Goal: Task Accomplishment & Management: Manage account settings

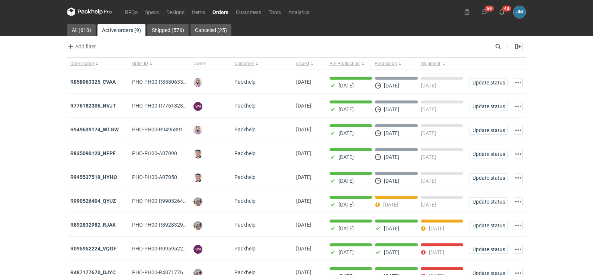
scroll to position [36, 0]
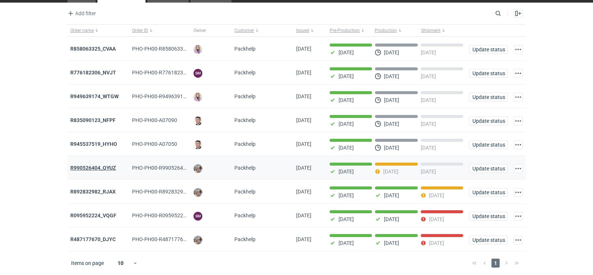
click at [98, 166] on strong "R990526404_QYUZ" at bounding box center [93, 168] width 46 height 6
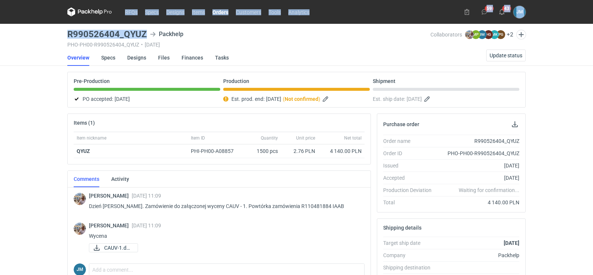
drag, startPoint x: 150, startPoint y: 36, endPoint x: 44, endPoint y: 33, distance: 106.8
click at [44, 33] on div "RFQs Specs Designs Items Orders Customers Tools Analytics 59 43 [PERSON_NAME] […" at bounding box center [296, 137] width 593 height 275
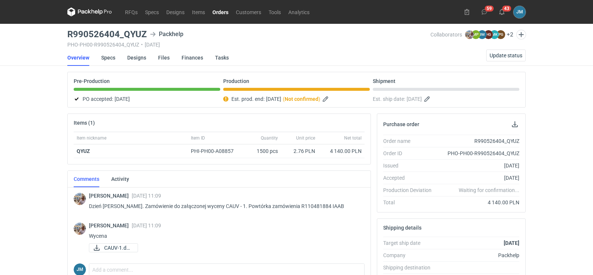
drag, startPoint x: 94, startPoint y: 32, endPoint x: 47, endPoint y: 63, distance: 56.5
click at [27, 64] on div "RFQs Specs Designs Items Orders Customers Tools Analytics 59 43 [PERSON_NAME] […" at bounding box center [296, 137] width 593 height 275
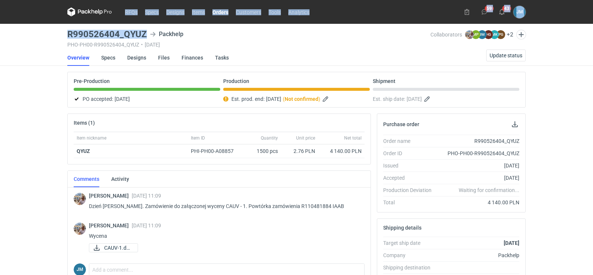
drag, startPoint x: 147, startPoint y: 38, endPoint x: 67, endPoint y: 32, distance: 80.6
click at [52, 32] on div "RFQs Specs Designs Items Orders Customers Tools Analytics 59 43 [PERSON_NAME] […" at bounding box center [296, 137] width 593 height 275
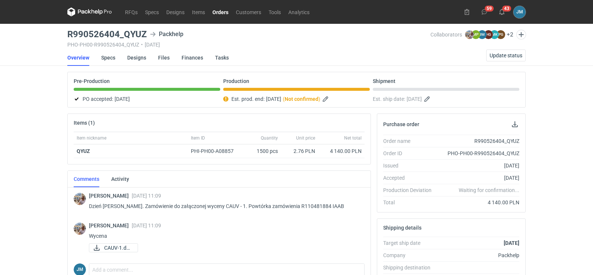
drag, startPoint x: 54, startPoint y: 45, endPoint x: 100, endPoint y: 50, distance: 45.6
click at [54, 46] on div "RFQs Specs Designs Items Orders Customers Tools Analytics 59 43 [PERSON_NAME] […" at bounding box center [296, 137] width 593 height 275
drag, startPoint x: 145, startPoint y: 35, endPoint x: 68, endPoint y: 34, distance: 77.3
click at [68, 34] on h3 "R990526404_QYUZ" at bounding box center [107, 34] width 80 height 9
copy h3 "R990526404_QYUZ"
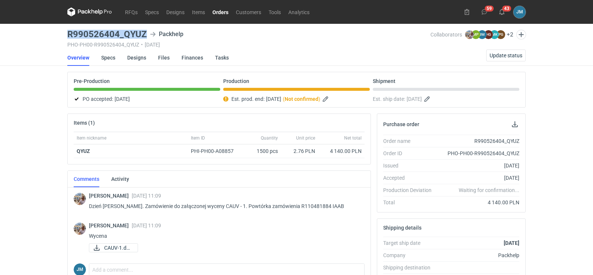
click at [94, 13] on icon at bounding box center [89, 11] width 45 height 9
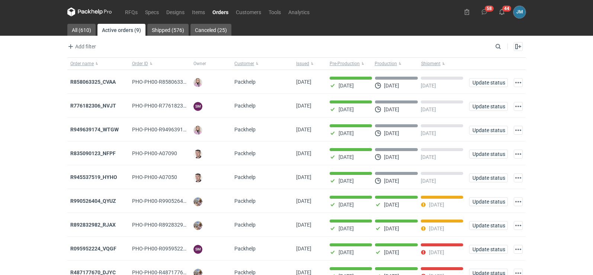
click at [86, 12] on icon at bounding box center [89, 11] width 45 height 9
click at [83, 9] on icon at bounding box center [89, 11] width 45 height 9
click at [80, 10] on icon at bounding box center [83, 12] width 10 height 4
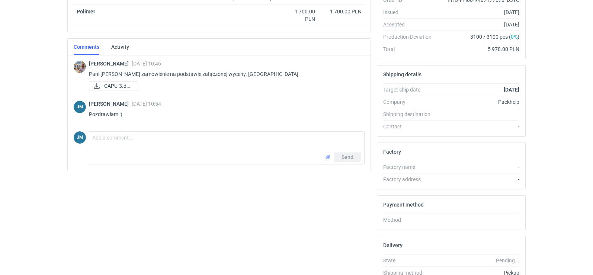
scroll to position [4, 0]
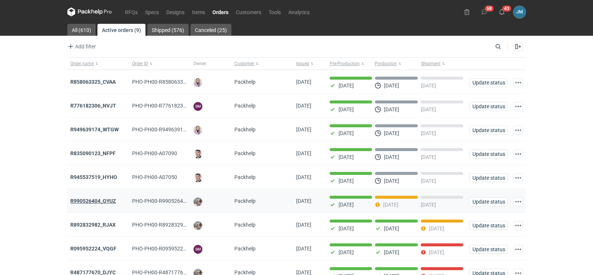
click at [94, 202] on strong "R990526404_QYUZ" at bounding box center [93, 201] width 46 height 6
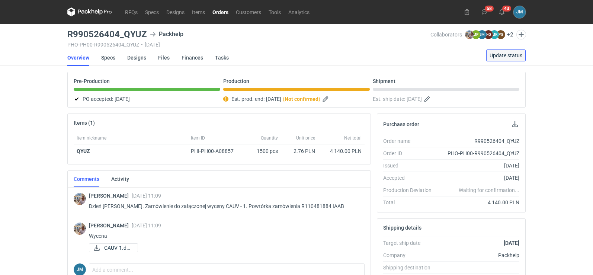
click at [498, 50] on button "Update status" at bounding box center [505, 55] width 39 height 12
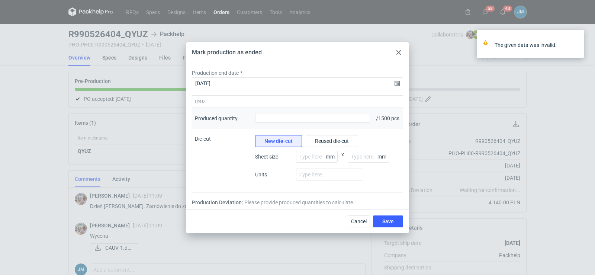
click at [334, 123] on div "Produced quantity" at bounding box center [312, 118] width 121 height 21
click at [333, 116] on input "Produced quantity" at bounding box center [312, 118] width 115 height 9
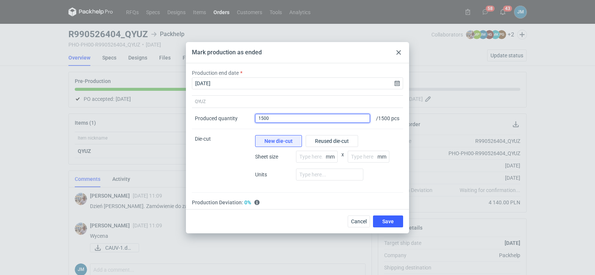
type input "1500"
click at [382, 232] on div "Cancel Save" at bounding box center [297, 221] width 223 height 24
click at [386, 224] on span "Save" at bounding box center [388, 221] width 12 height 5
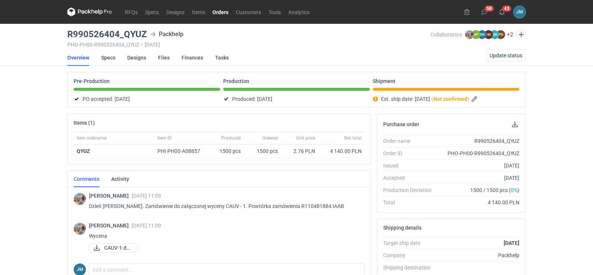
click at [93, 10] on icon at bounding box center [89, 11] width 45 height 9
